Goal: Use online tool/utility

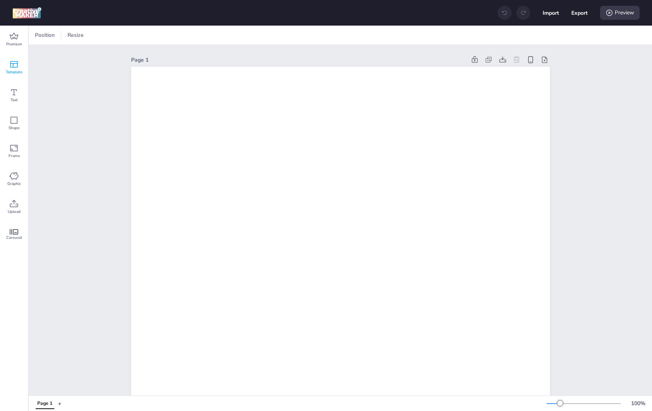
click at [21, 62] on div "Template" at bounding box center [14, 67] width 28 height 28
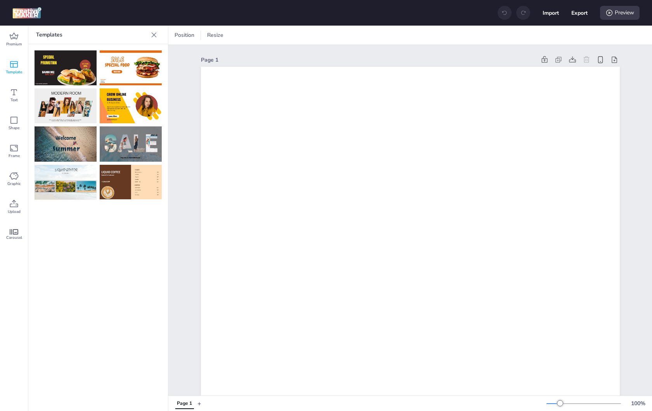
click at [125, 75] on img at bounding box center [131, 67] width 62 height 35
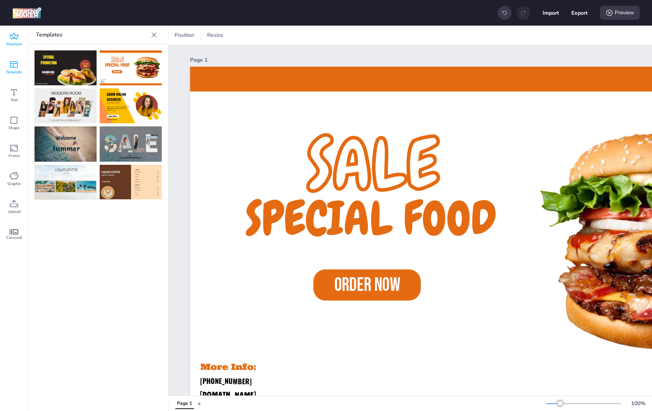
click at [11, 43] on span "Premium" at bounding box center [14, 44] width 16 height 6
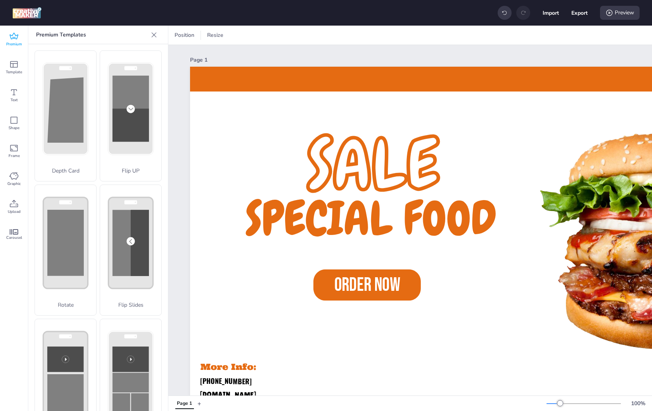
click at [8, 40] on div "Premium" at bounding box center [14, 40] width 28 height 28
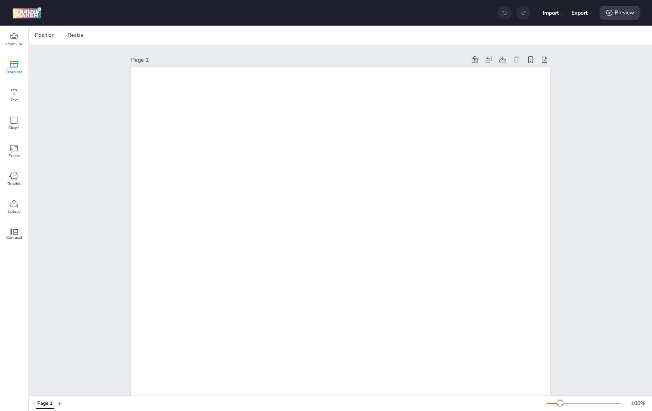
click at [18, 72] on span "Template" at bounding box center [14, 72] width 16 height 6
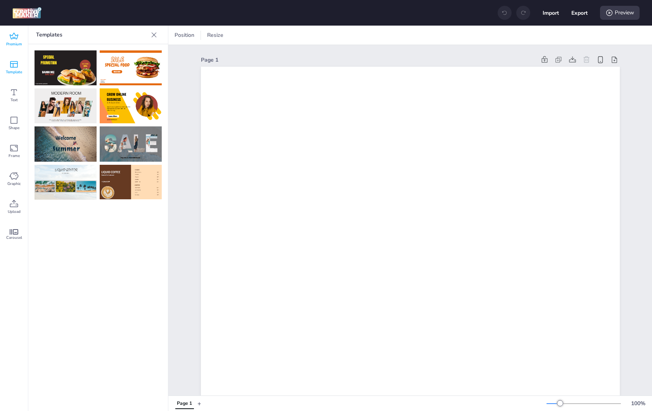
click at [16, 33] on icon at bounding box center [13, 36] width 9 height 9
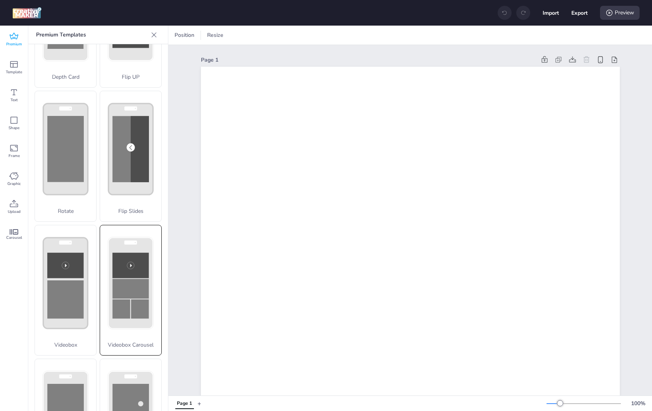
scroll to position [157, 0]
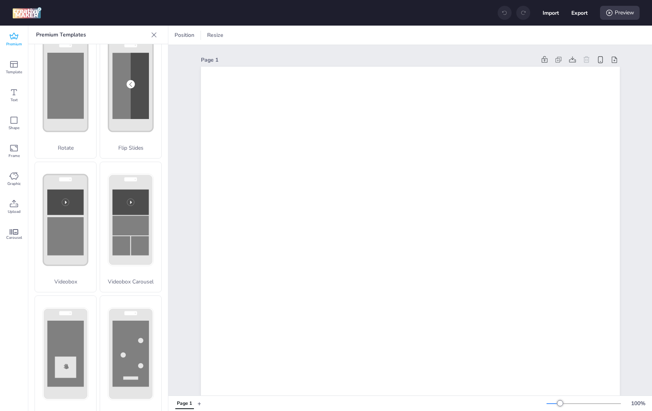
click at [207, 57] on div "Page 1" at bounding box center [368, 60] width 335 height 8
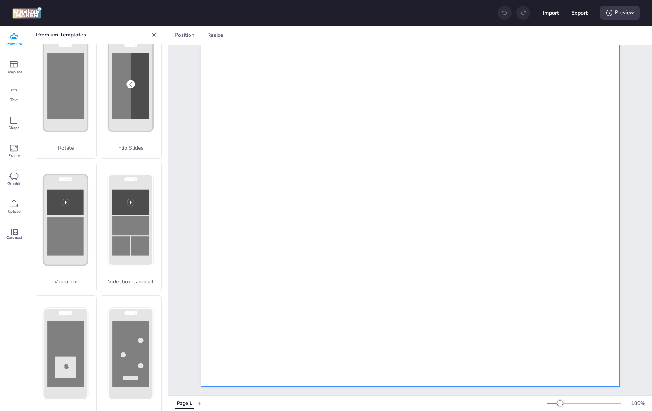
scroll to position [0, 0]
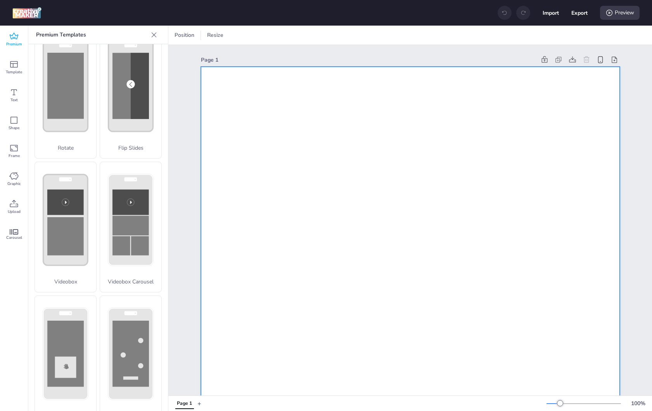
click at [10, 177] on icon at bounding box center [13, 175] width 9 height 9
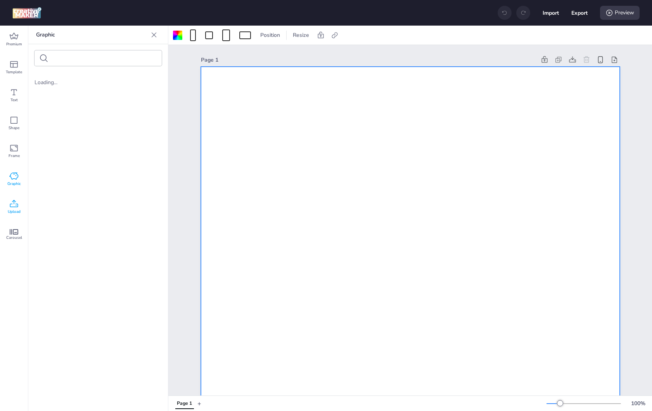
click at [15, 209] on span "Upload" at bounding box center [14, 212] width 13 height 6
click at [7, 234] on span "Carousel" at bounding box center [14, 237] width 16 height 6
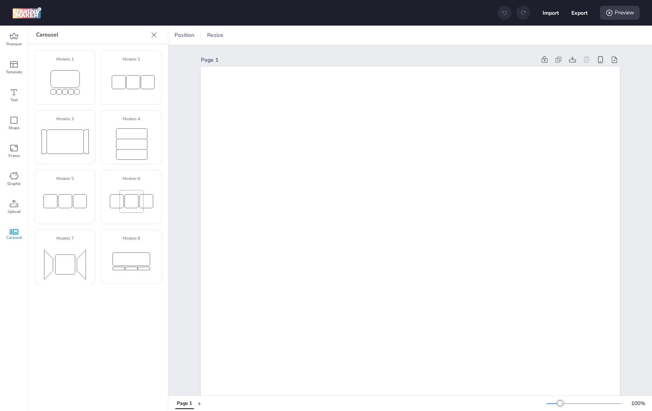
click at [155, 34] on icon at bounding box center [154, 35] width 8 height 8
